Goal: Task Accomplishment & Management: Manage account settings

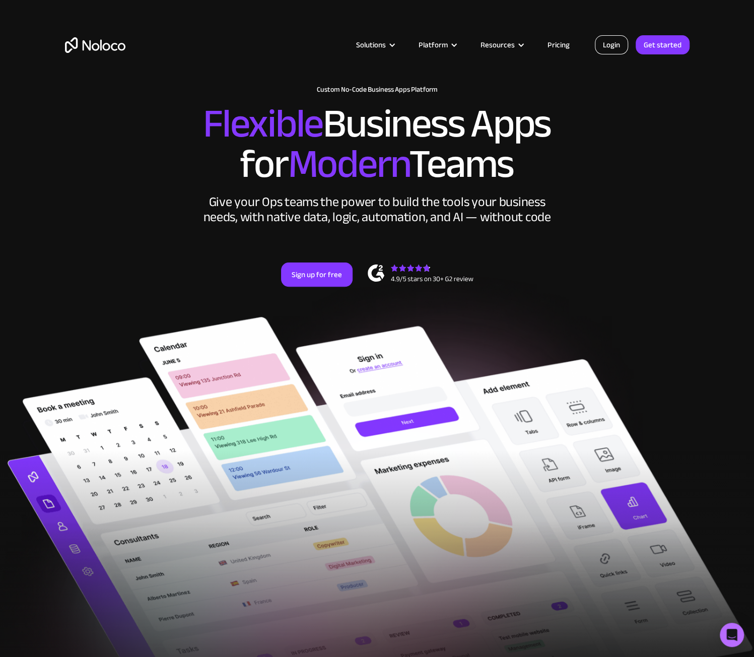
click at [614, 45] on link "Login" at bounding box center [611, 44] width 33 height 19
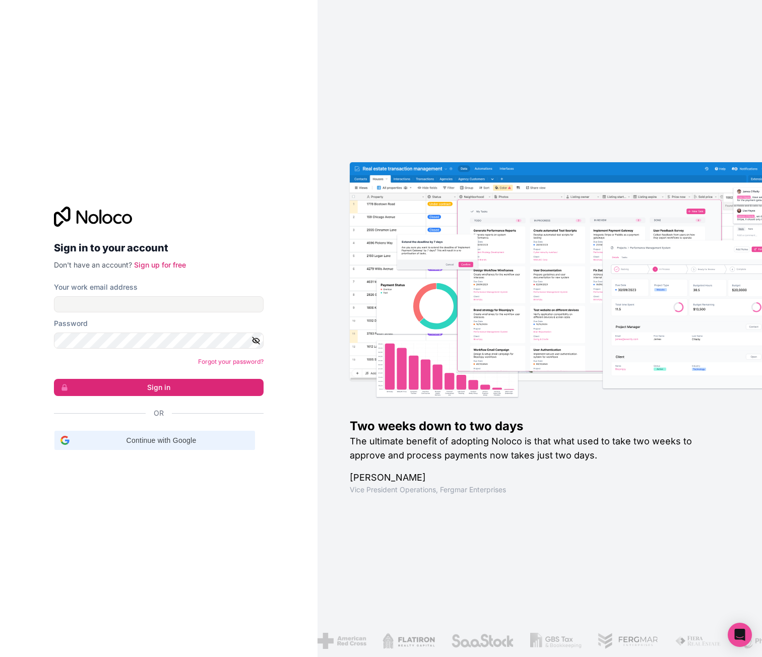
click at [157, 434] on div "Continue with Google Continue with Google. Opens in new tab" at bounding box center [154, 440] width 188 height 19
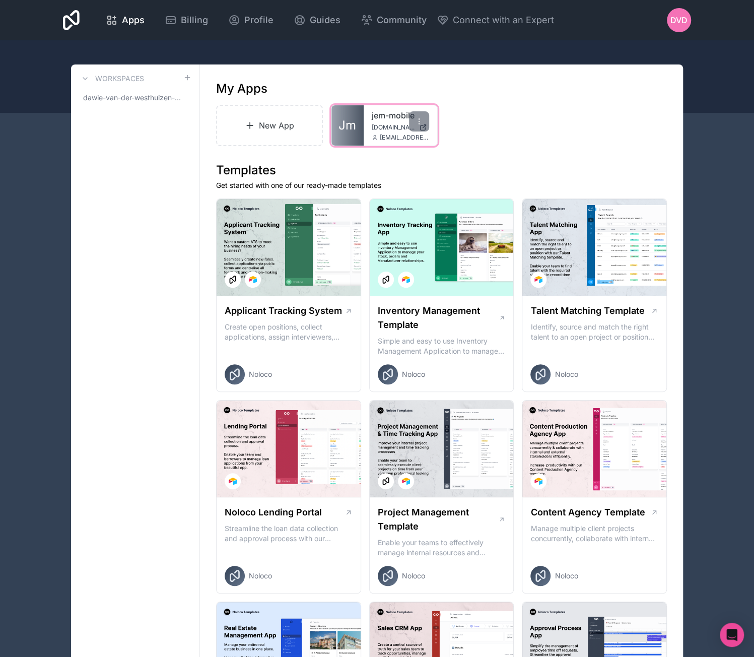
click at [383, 123] on span "jem-mobile.noloco.co" at bounding box center [393, 127] width 43 height 8
click at [414, 124] on div at bounding box center [419, 121] width 20 height 20
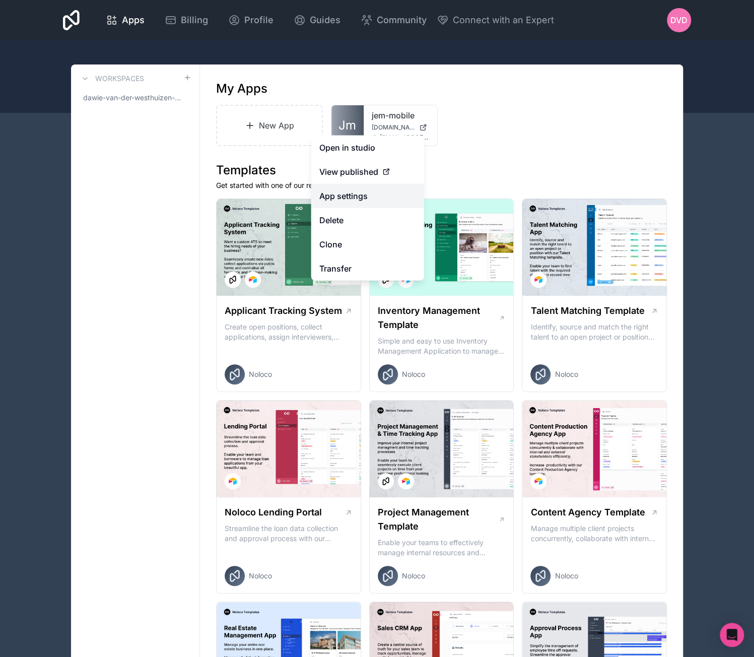
click at [373, 193] on link "App settings" at bounding box center [367, 196] width 113 height 24
